Goal: Check status: Check status

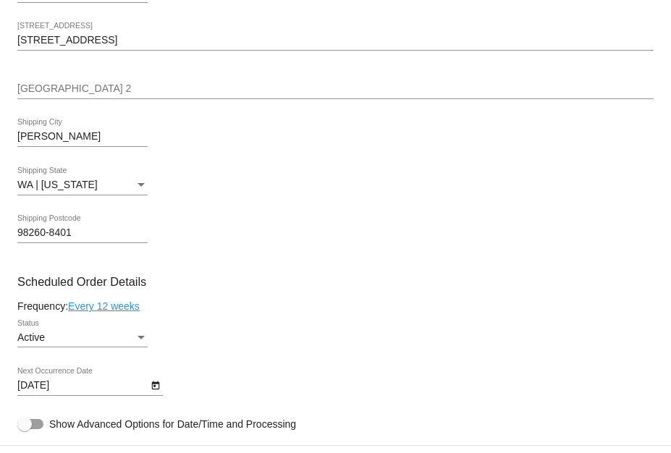
scroll to position [579, 0]
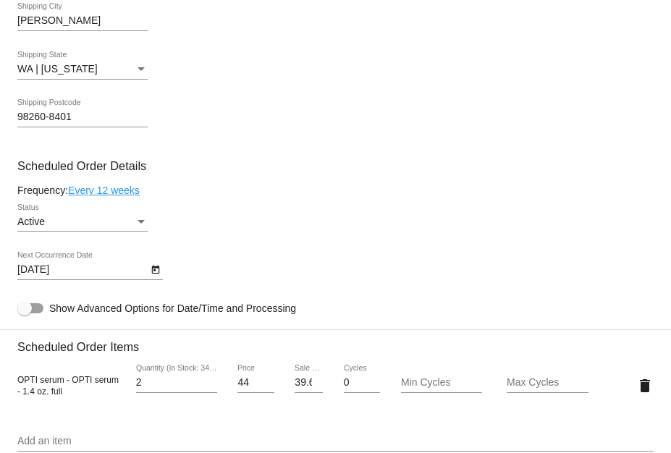
click at [156, 275] on icon "Open calendar" at bounding box center [156, 269] width 10 height 17
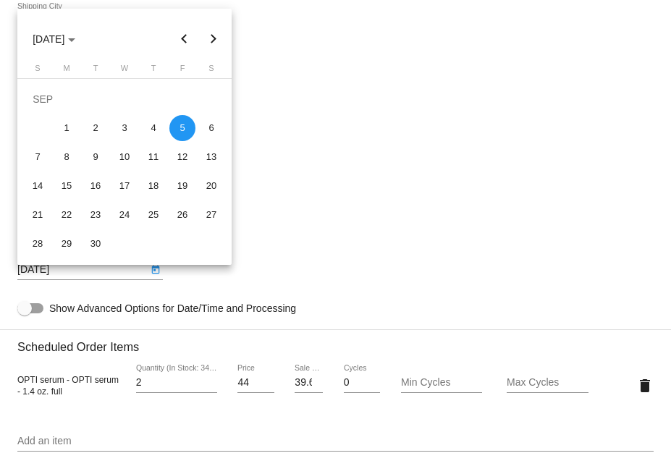
click at [208, 36] on button "Next month" at bounding box center [213, 39] width 29 height 29
click at [208, 98] on div "1" at bounding box center [211, 99] width 26 height 26
type input "[DATE]"
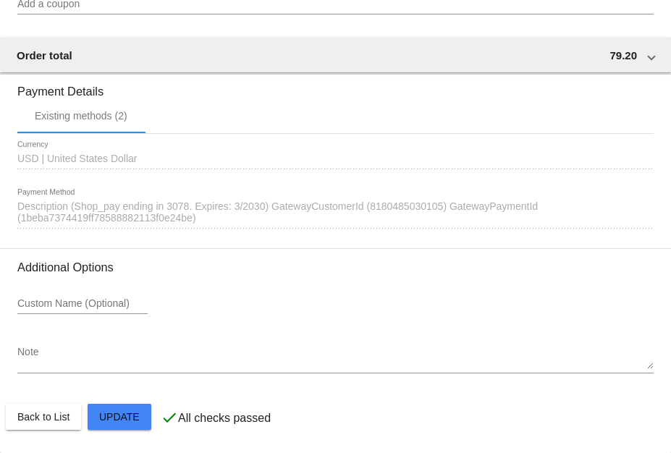
scroll to position [1219, 0]
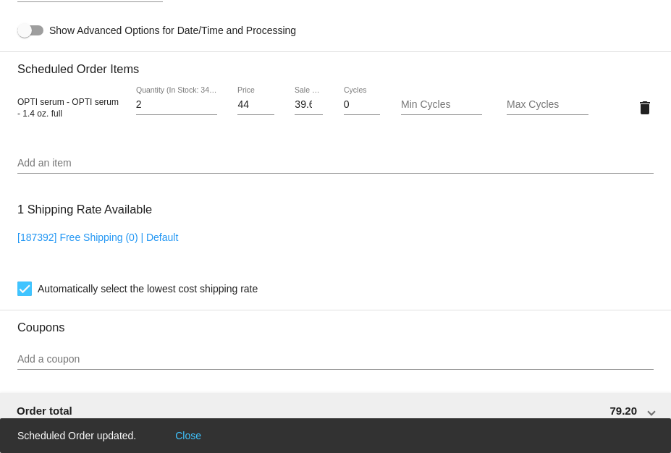
scroll to position [567, 0]
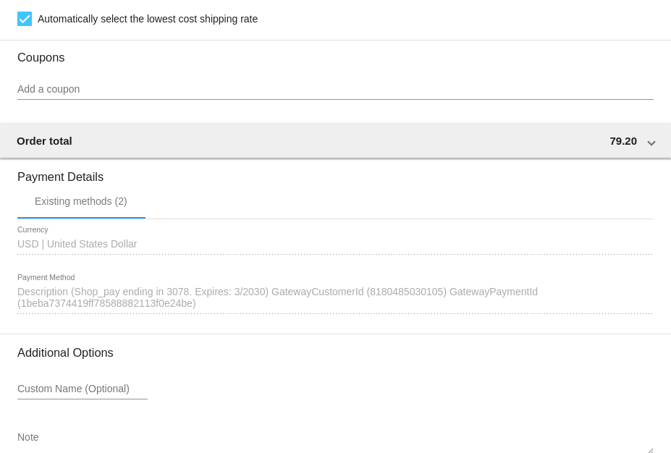
scroll to position [1219, 0]
